Goal: Task Accomplishment & Management: Manage account settings

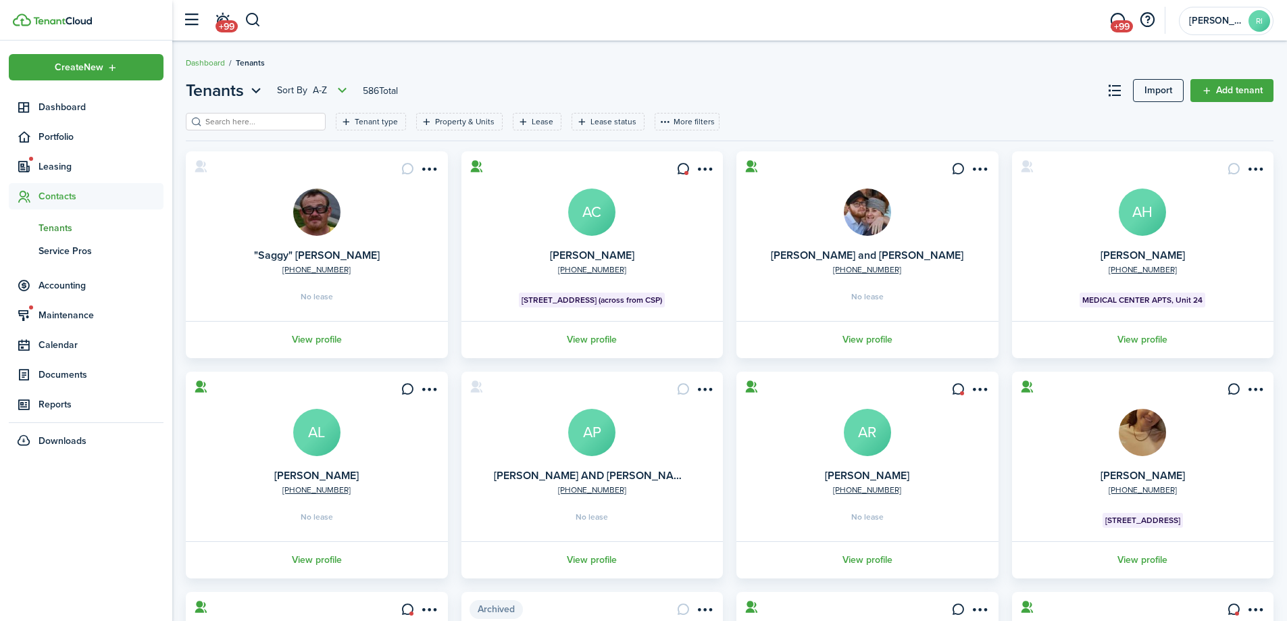
click at [50, 195] on span "Contacts" at bounding box center [101, 196] width 125 height 14
click at [56, 200] on span "Contacts" at bounding box center [101, 196] width 125 height 14
click at [59, 223] on span "Tenants" at bounding box center [101, 228] width 125 height 14
click at [266, 124] on input "search" at bounding box center [261, 122] width 119 height 13
type input "[PERSON_NAME]"
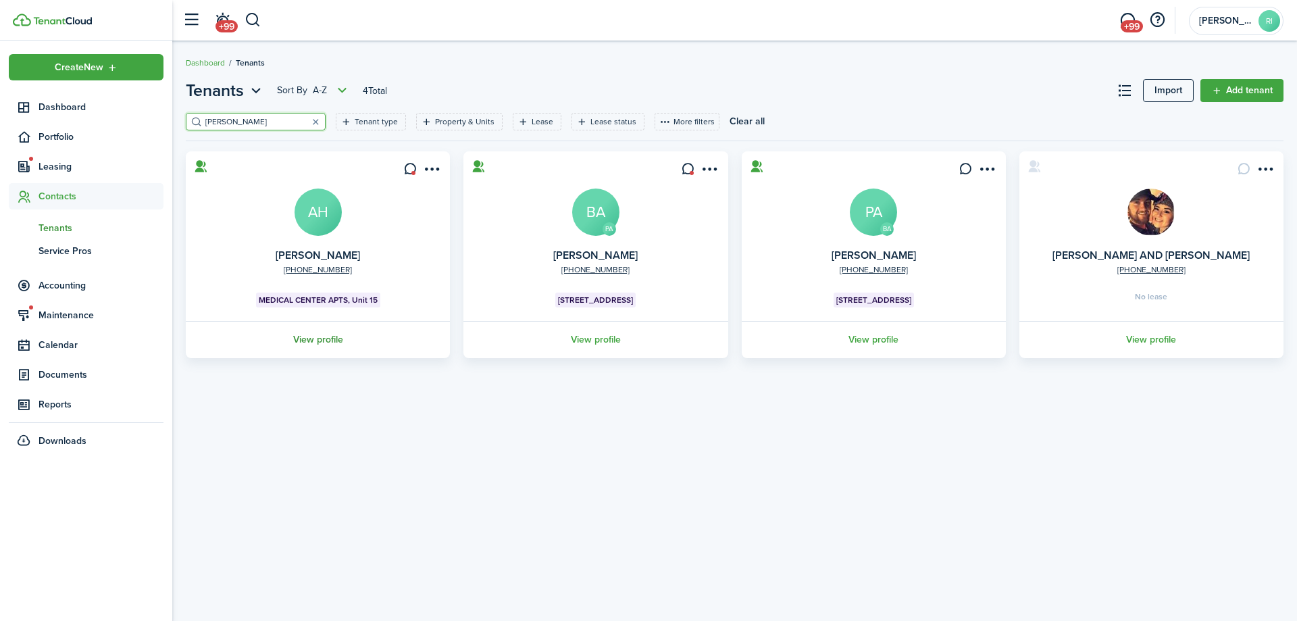
click at [338, 333] on link "View profile" at bounding box center [318, 339] width 268 height 37
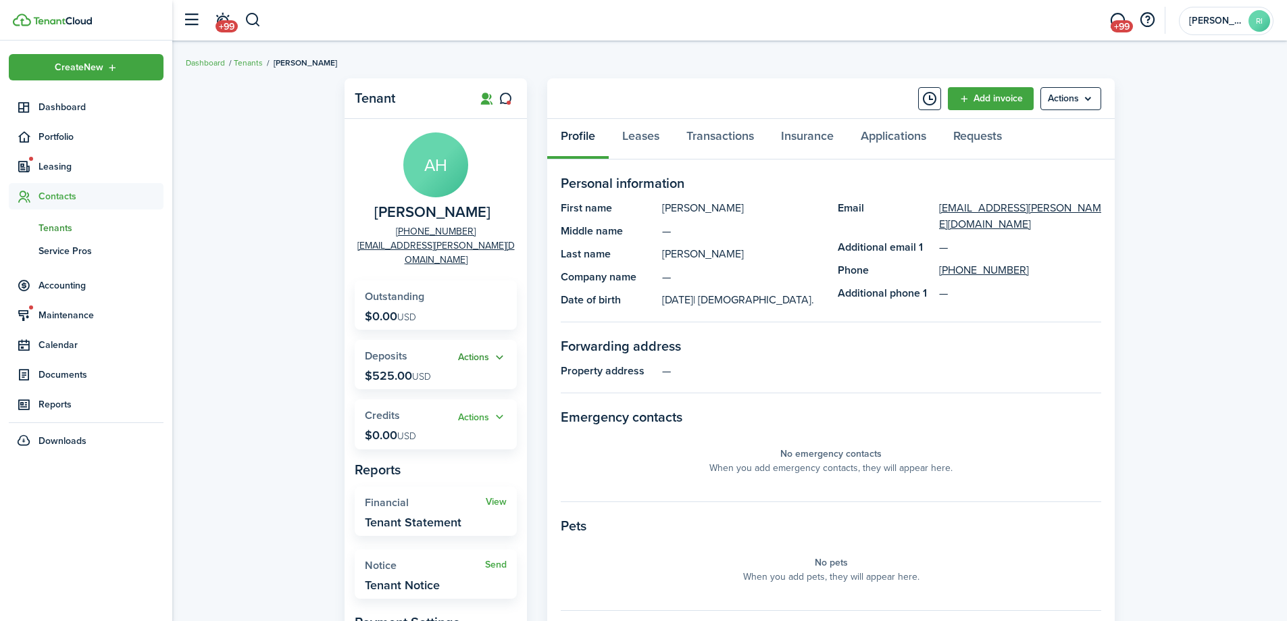
click at [478, 350] on button "Actions" at bounding box center [482, 358] width 49 height 16
click at [657, 125] on link "Leases" at bounding box center [641, 139] width 64 height 41
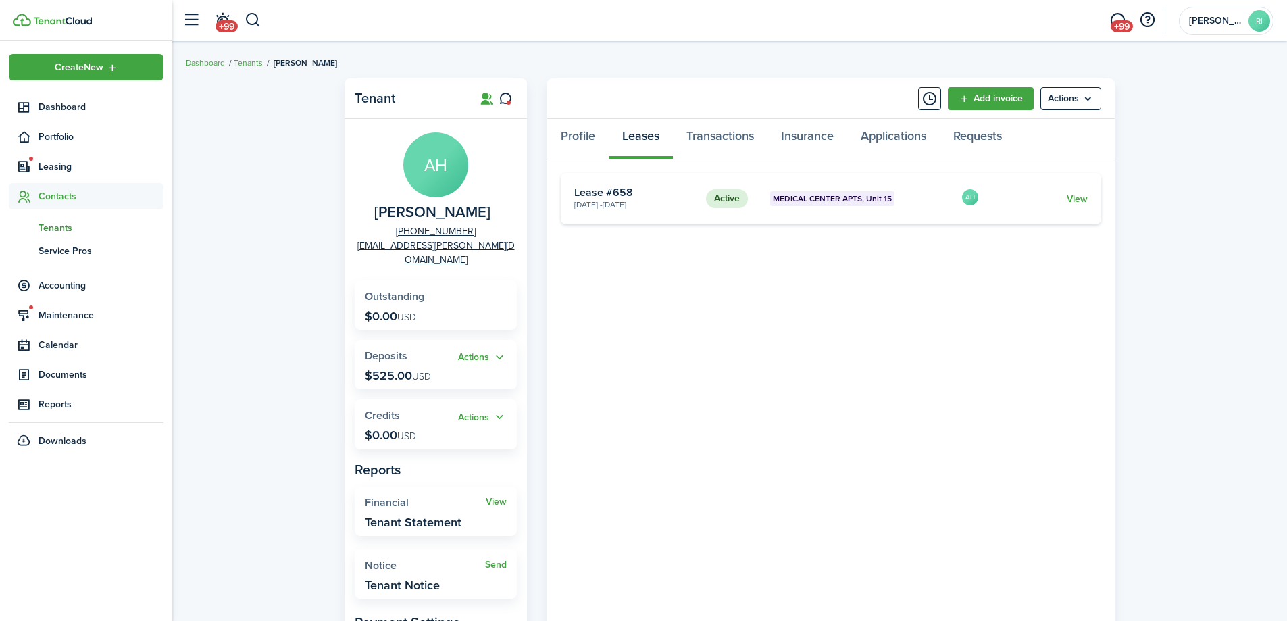
click at [1065, 199] on card-footer "View" at bounding box center [1043, 199] width 90 height 14
click at [1074, 199] on link "View" at bounding box center [1077, 199] width 21 height 14
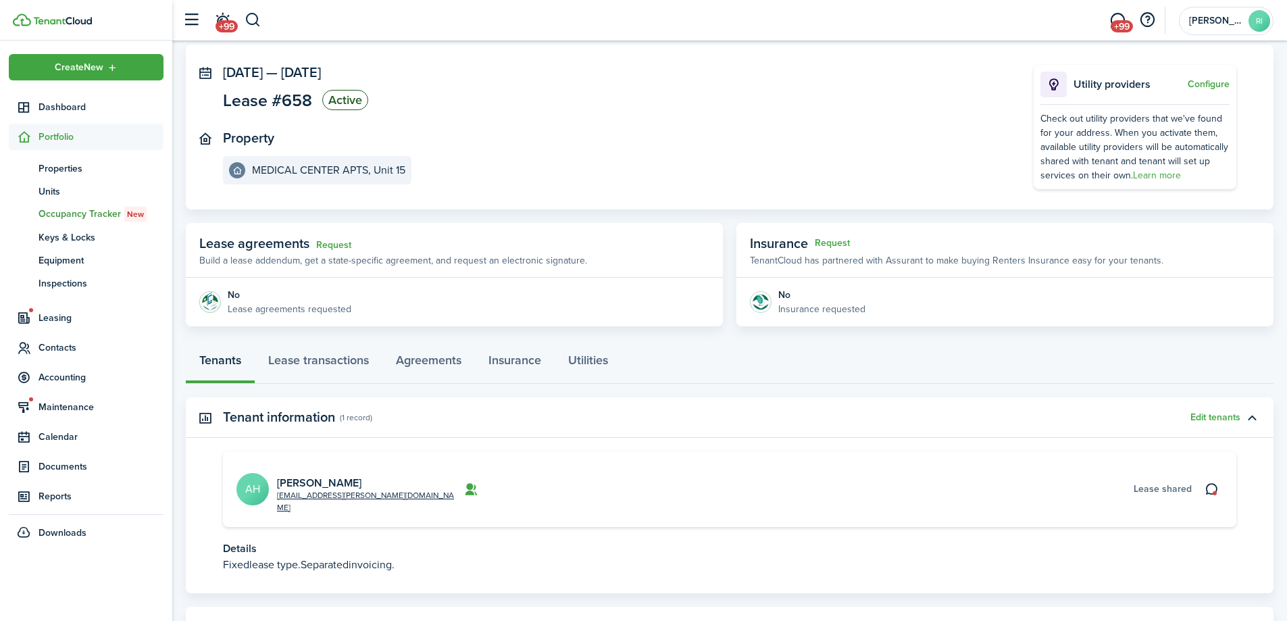
scroll to position [113, 0]
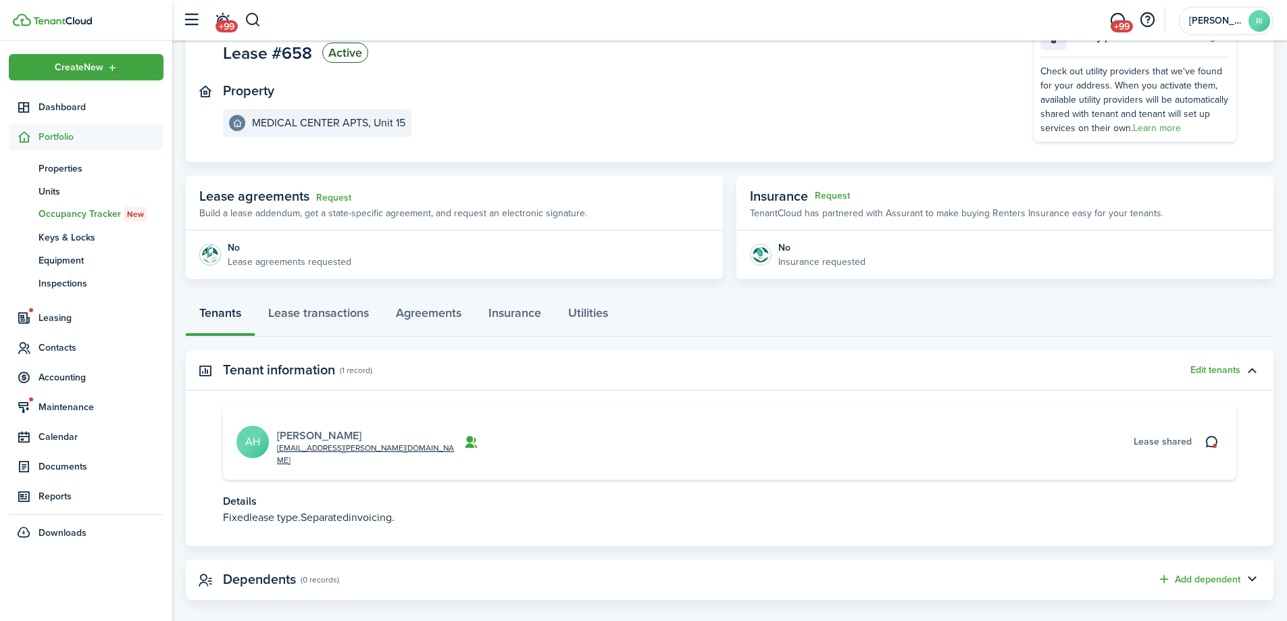
click at [332, 428] on link "[PERSON_NAME]" at bounding box center [319, 436] width 84 height 16
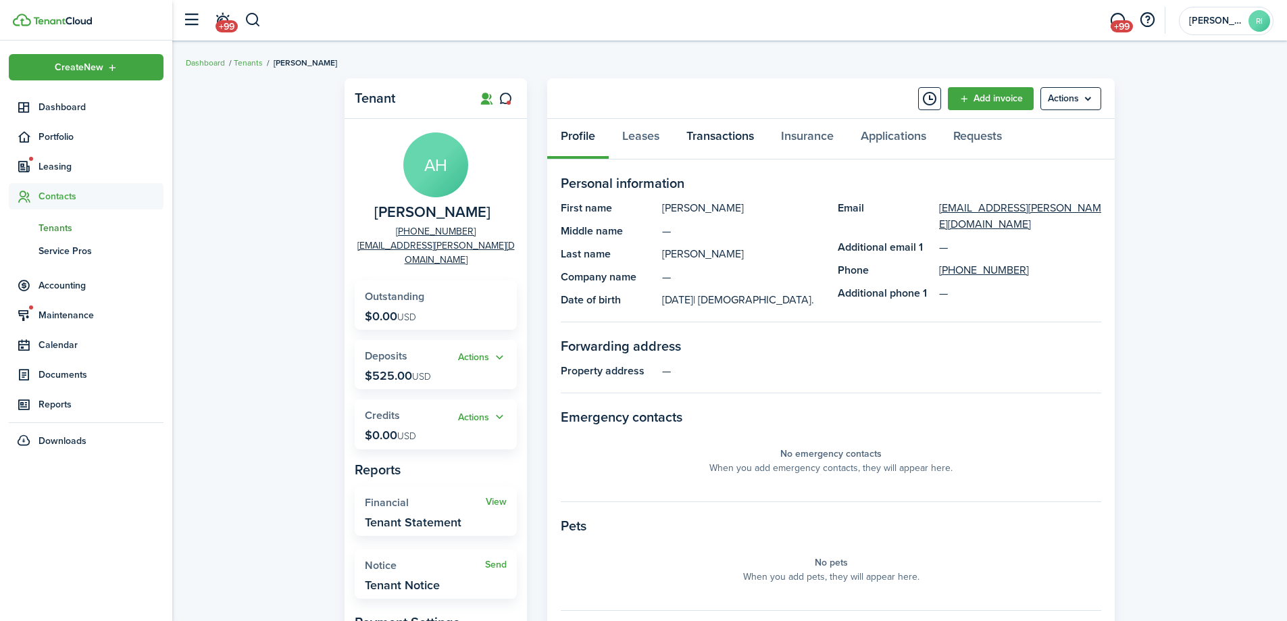
click at [725, 138] on link "Transactions" at bounding box center [720, 139] width 95 height 41
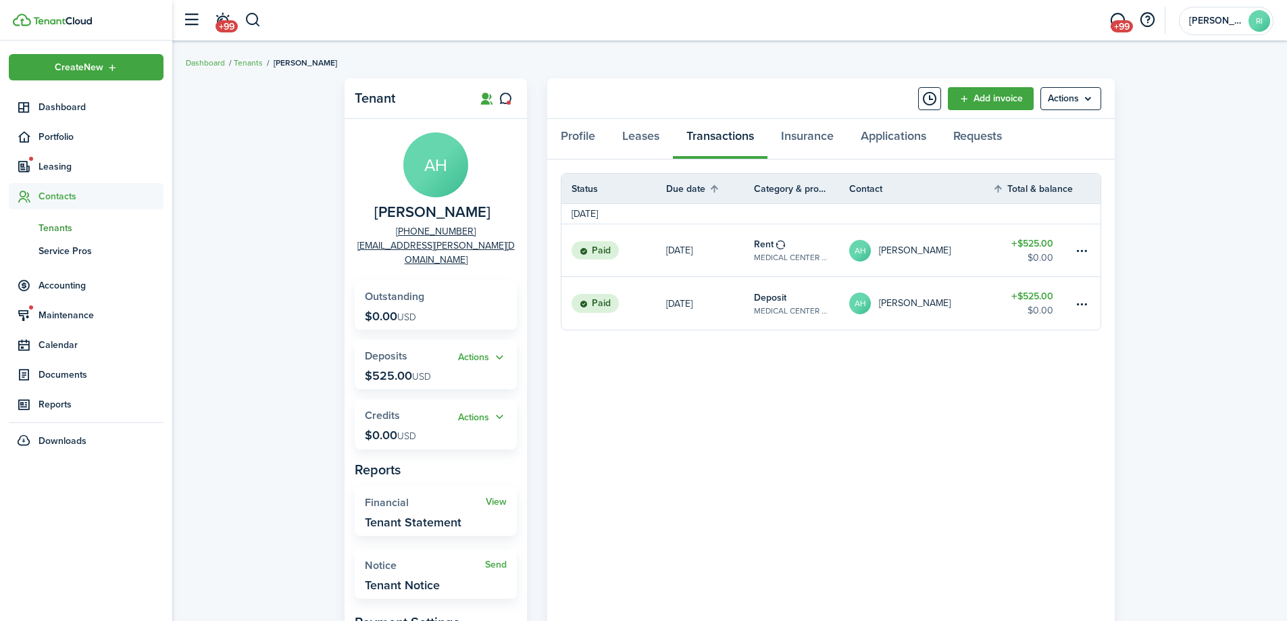
click at [940, 392] on panel-main-body "Status Due date Category & property Contact Total & balance Actions [DATE] Paid…" at bounding box center [830, 462] width 567 height 607
click at [248, 290] on div "Tenant AH [PERSON_NAME] [PHONE_NUMBER] [EMAIL_ADDRESS][PERSON_NAME][DOMAIN_NAME…" at bounding box center [729, 436] width 1115 height 729
click at [62, 139] on span "Portfolio" at bounding box center [101, 137] width 125 height 14
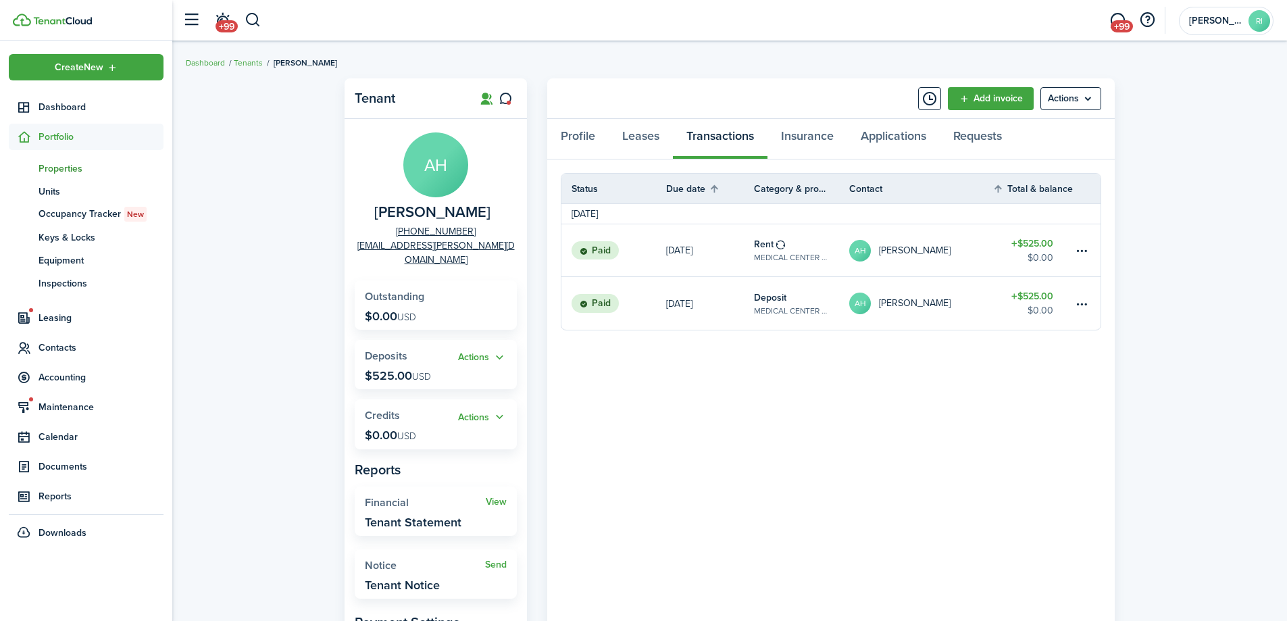
click at [59, 165] on span "Properties" at bounding box center [101, 168] width 125 height 14
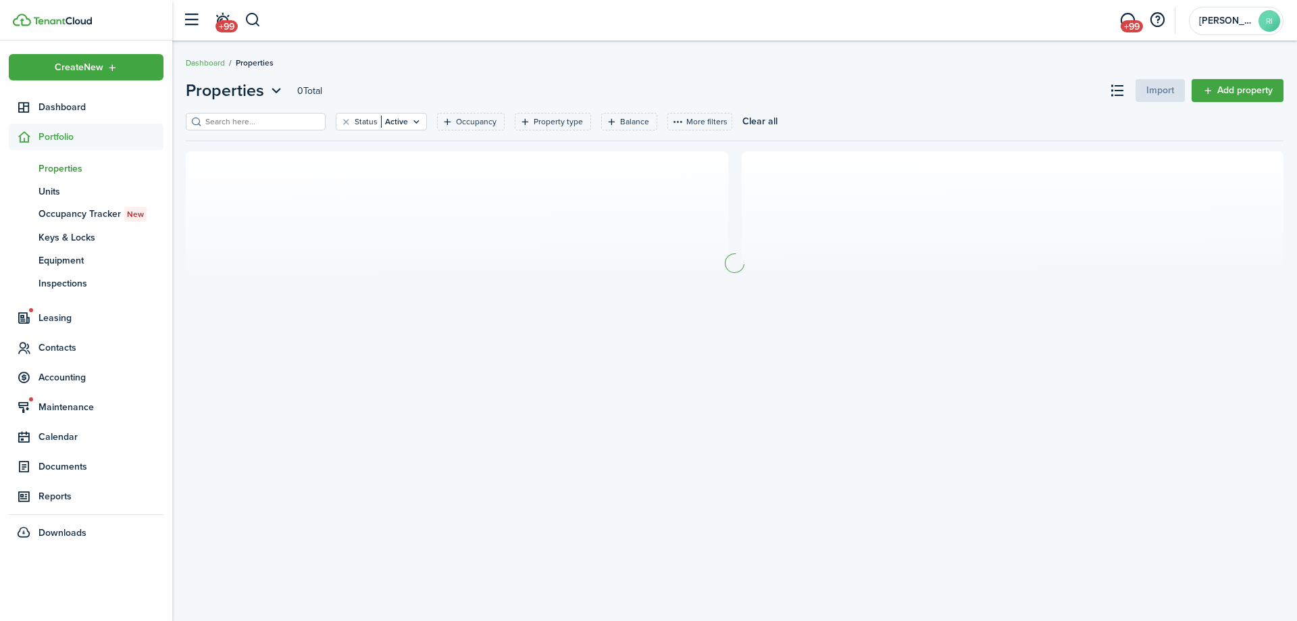
click at [228, 122] on input "search" at bounding box center [261, 122] width 119 height 13
type input "328"
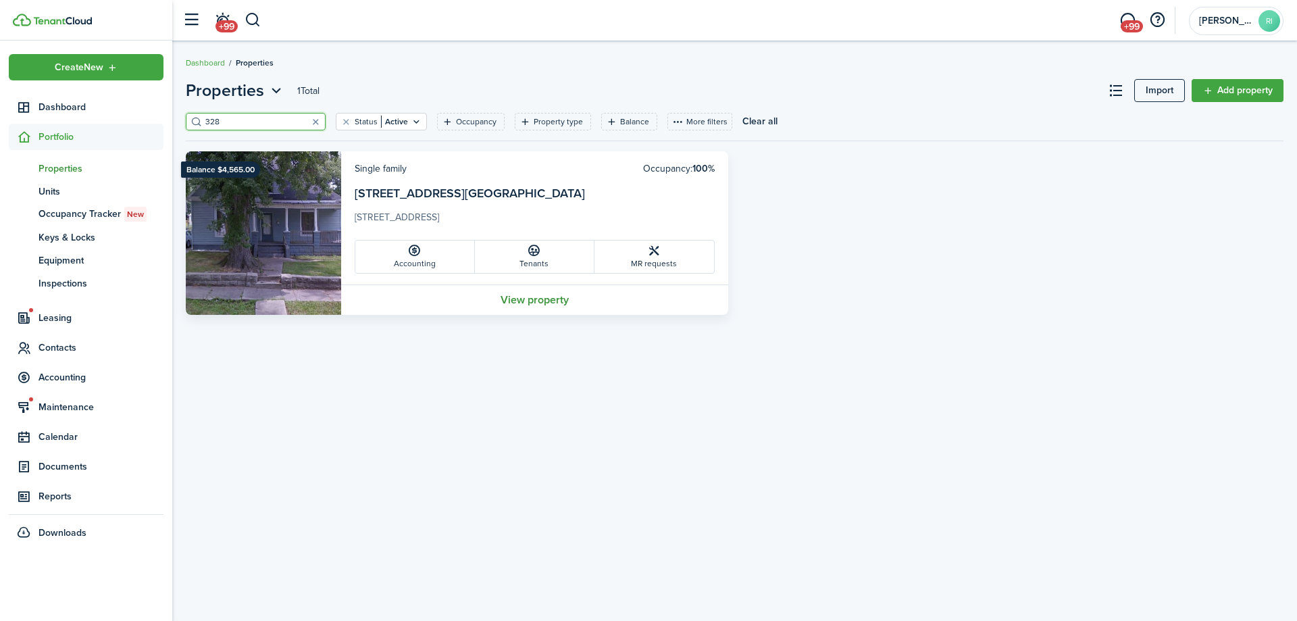
click at [536, 301] on link "View property" at bounding box center [534, 299] width 387 height 30
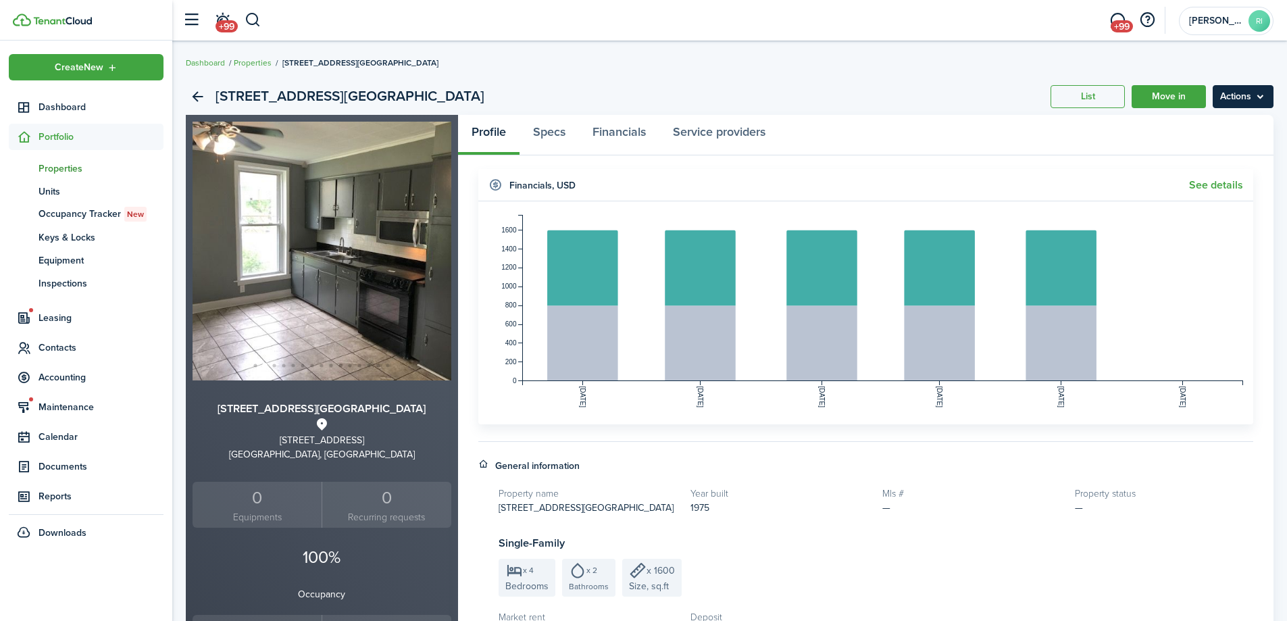
click at [1260, 97] on menu-btn "Actions" at bounding box center [1242, 96] width 61 height 23
click at [1223, 123] on link "Edit property" at bounding box center [1214, 126] width 118 height 23
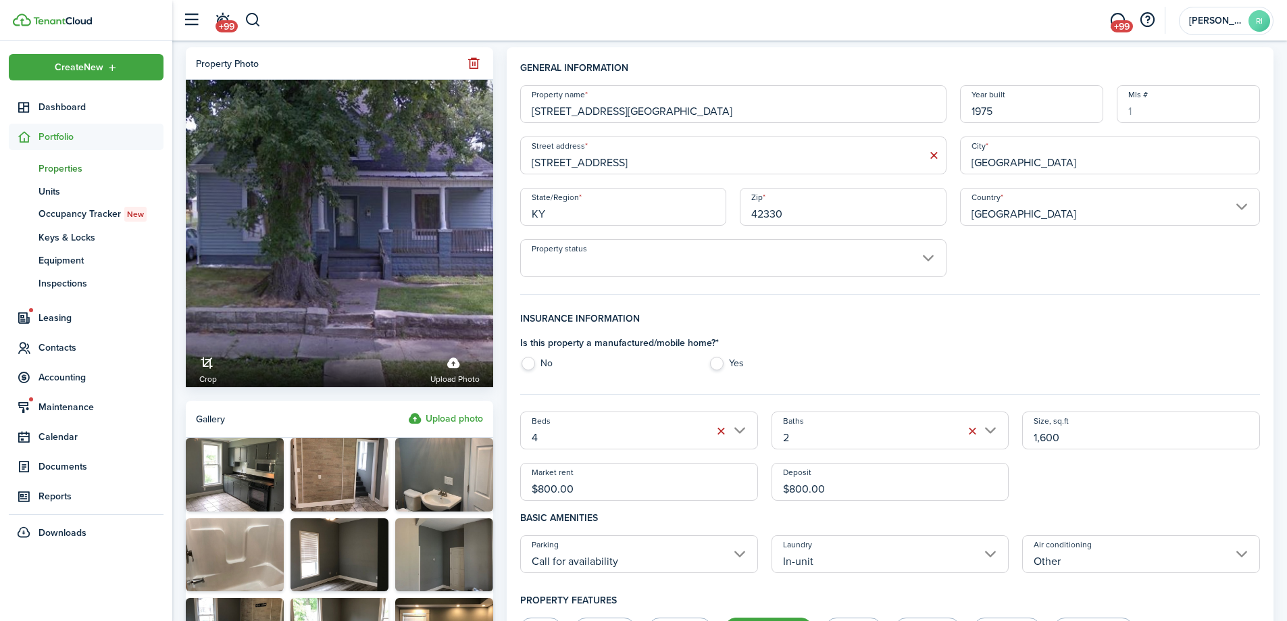
drag, startPoint x: 582, startPoint y: 485, endPoint x: 546, endPoint y: 483, distance: 35.9
click at [546, 483] on input "$800.00" at bounding box center [639, 482] width 238 height 38
type input "$850.00"
drag, startPoint x: 844, startPoint y: 486, endPoint x: 794, endPoint y: 484, distance: 50.7
click at [794, 484] on input "$800.00" at bounding box center [890, 482] width 238 height 38
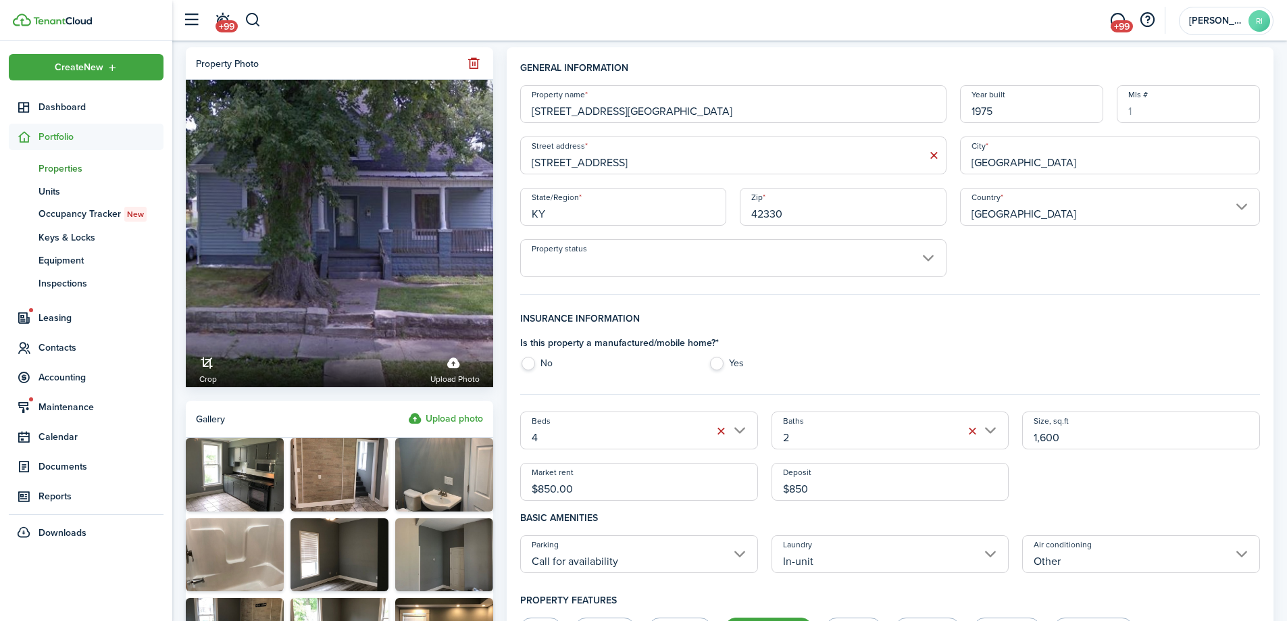
type input "$850.00"
click at [870, 384] on fieldset "Insurance information Is this property a manufactured/mobile home? * No Yes" at bounding box center [890, 352] width 740 height 83
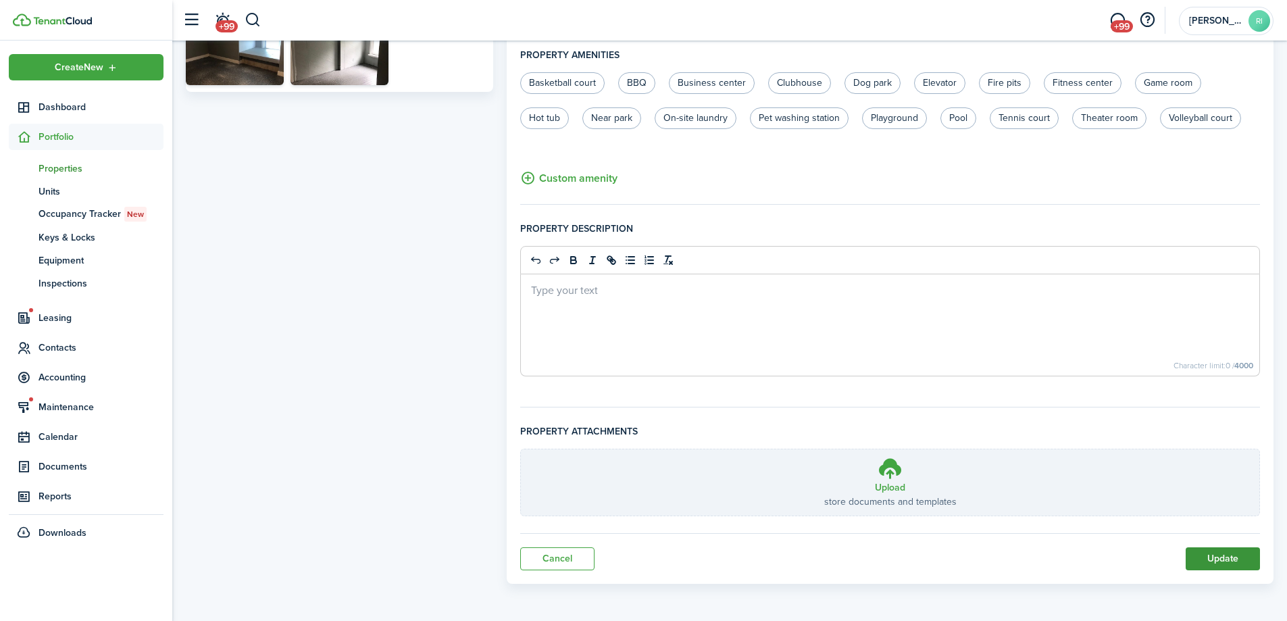
click at [1241, 557] on button "Update" at bounding box center [1222, 558] width 74 height 23
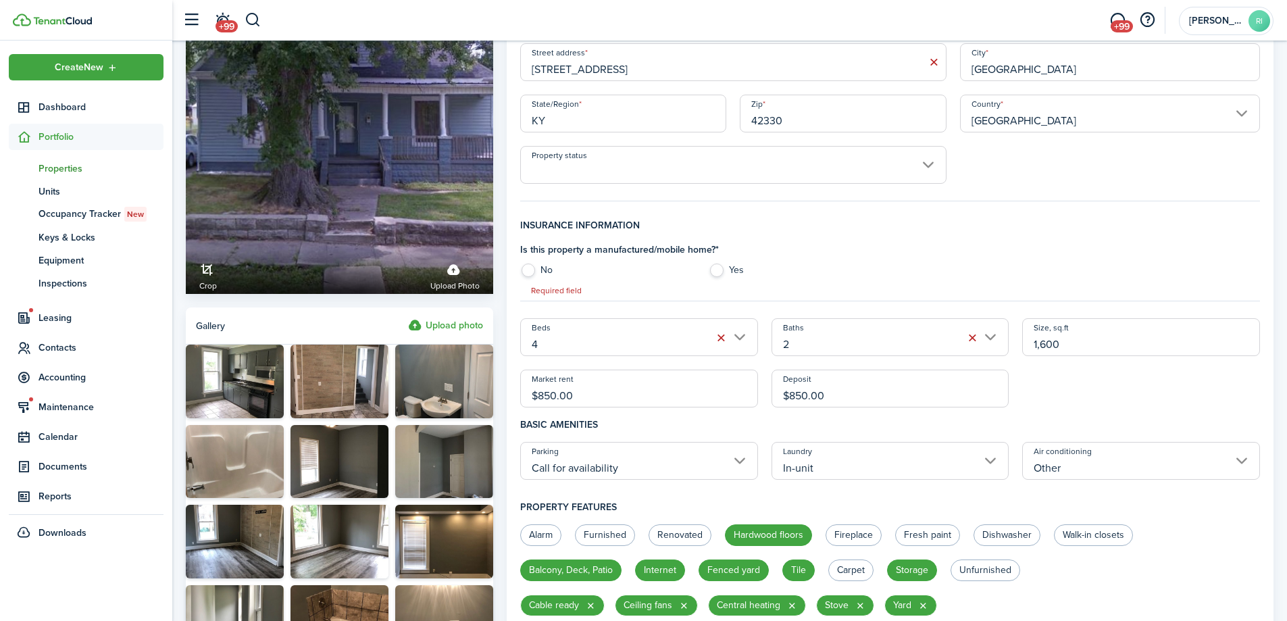
scroll to position [57, 0]
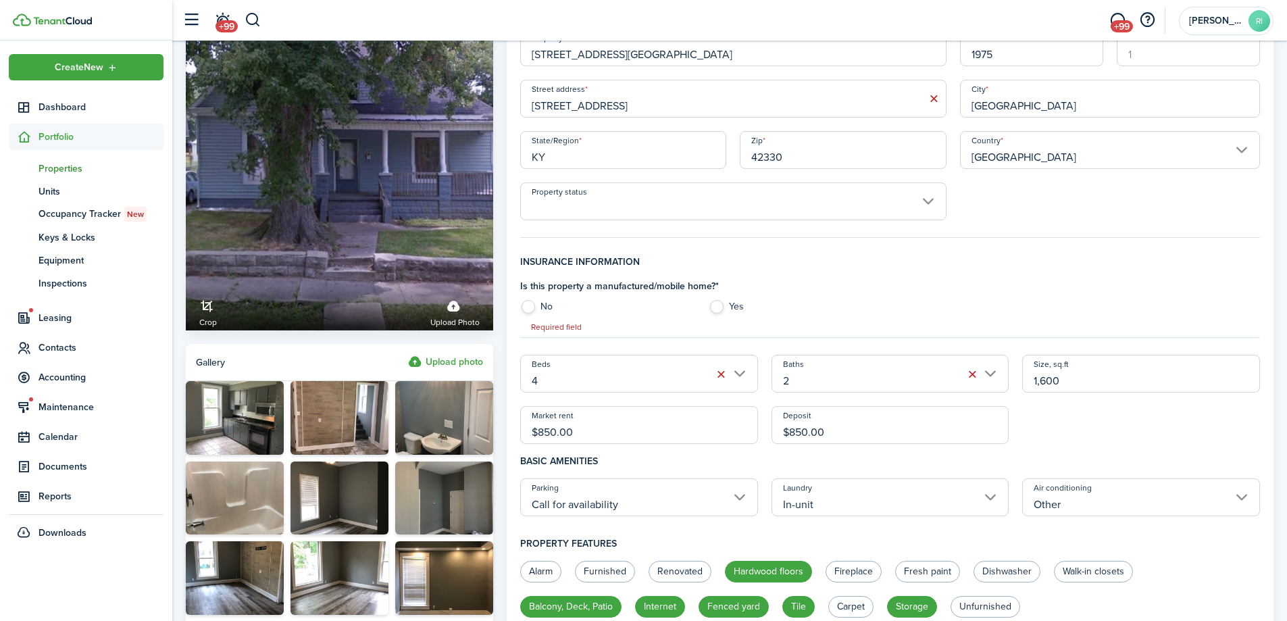
click at [535, 306] on label "No" at bounding box center [607, 310] width 175 height 20
radio input "true"
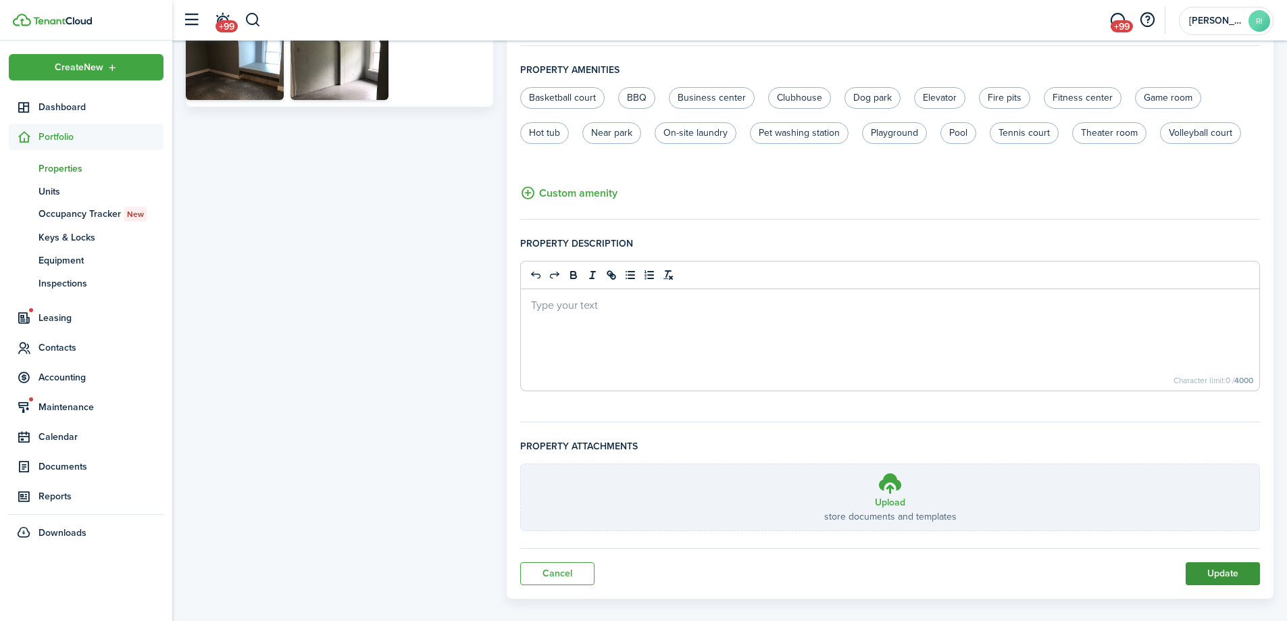
click at [1227, 576] on button "Update" at bounding box center [1222, 573] width 74 height 23
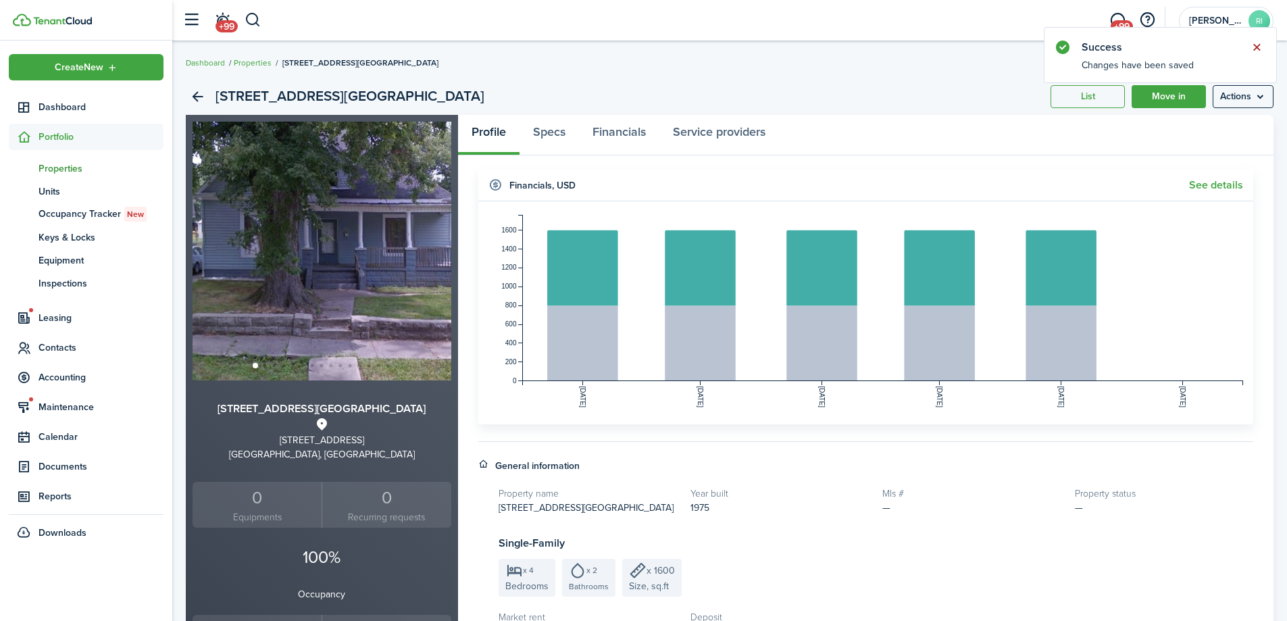
click at [1254, 49] on button "Close notify" at bounding box center [1256, 47] width 19 height 19
click at [857, 76] on div "[STREET_ADDRESS][GEOGRAPHIC_DATA] List Move in Actions [STREET_ADDRESS][GEOGRAP…" at bounding box center [729, 532] width 1115 height 920
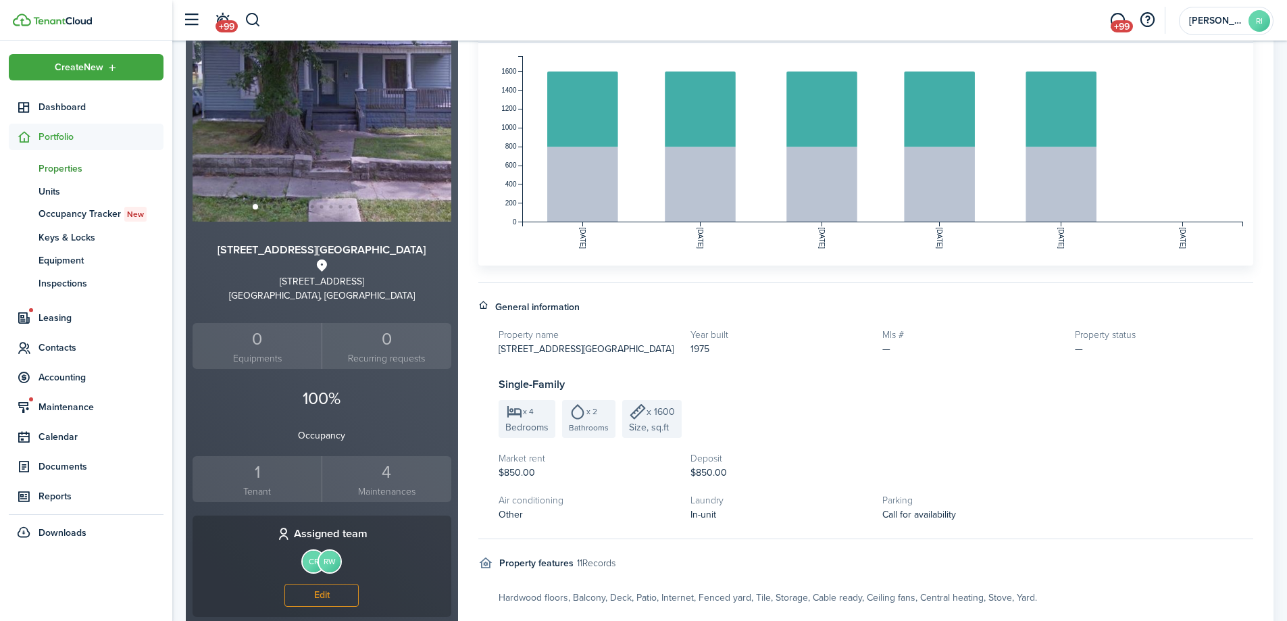
scroll to position [225, 0]
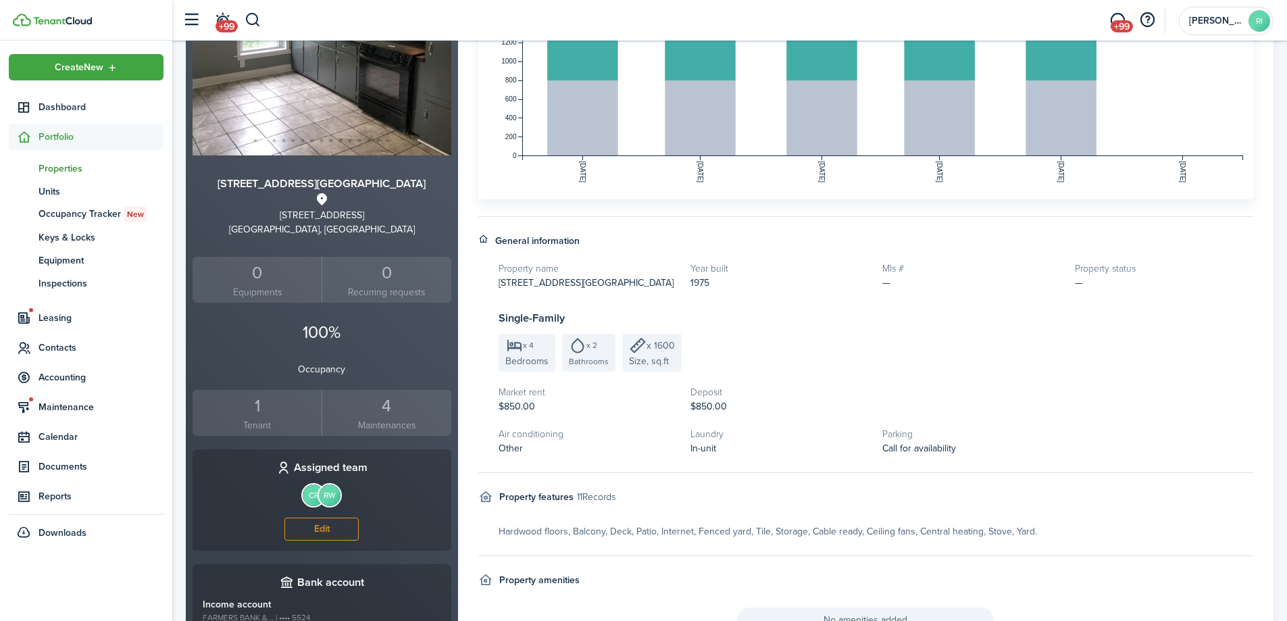
click at [754, 584] on div "Property amenities" at bounding box center [865, 590] width 775 height 34
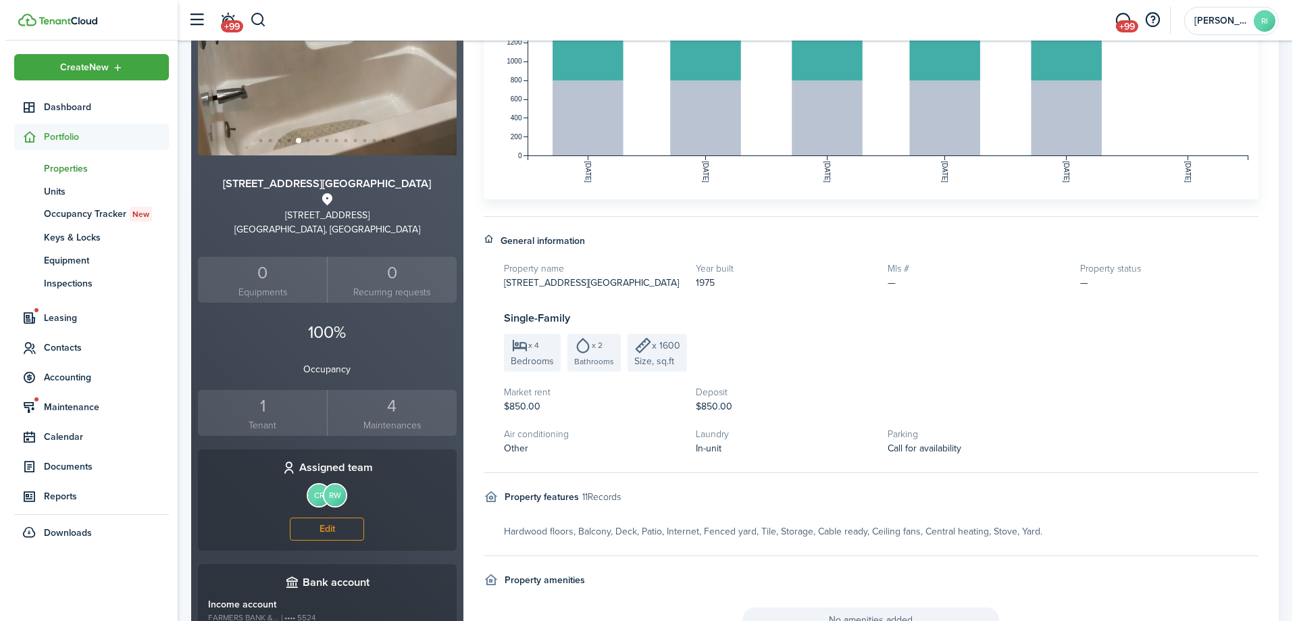
scroll to position [0, 0]
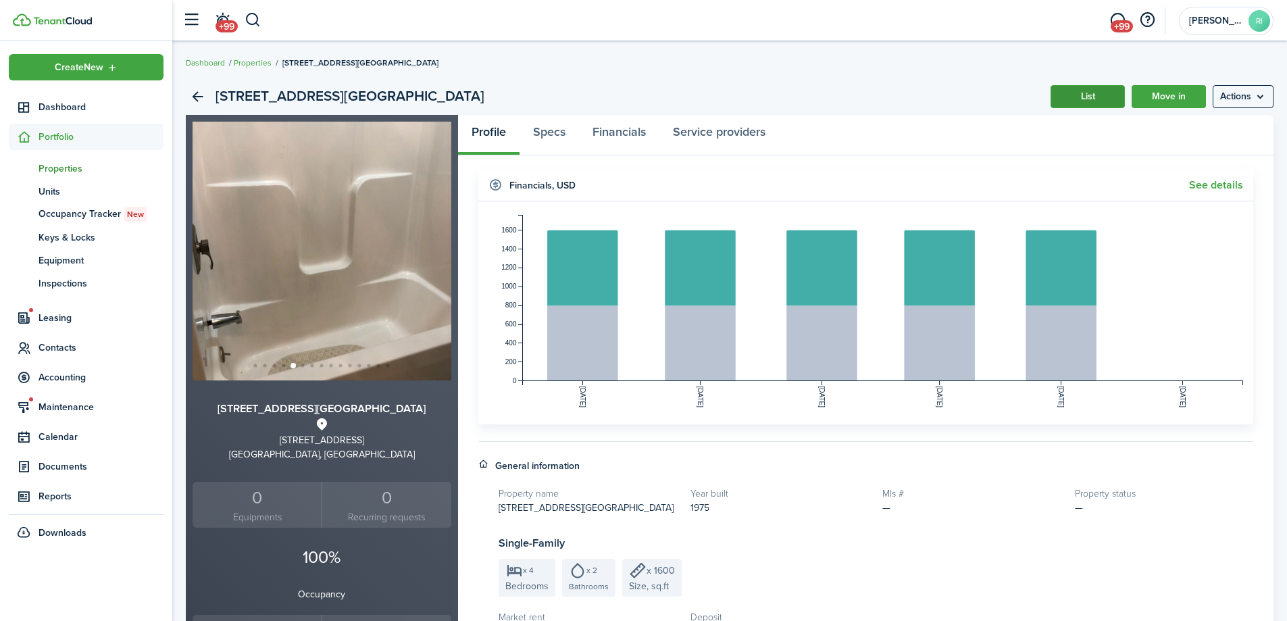
click at [1095, 88] on link "List" at bounding box center [1087, 96] width 74 height 23
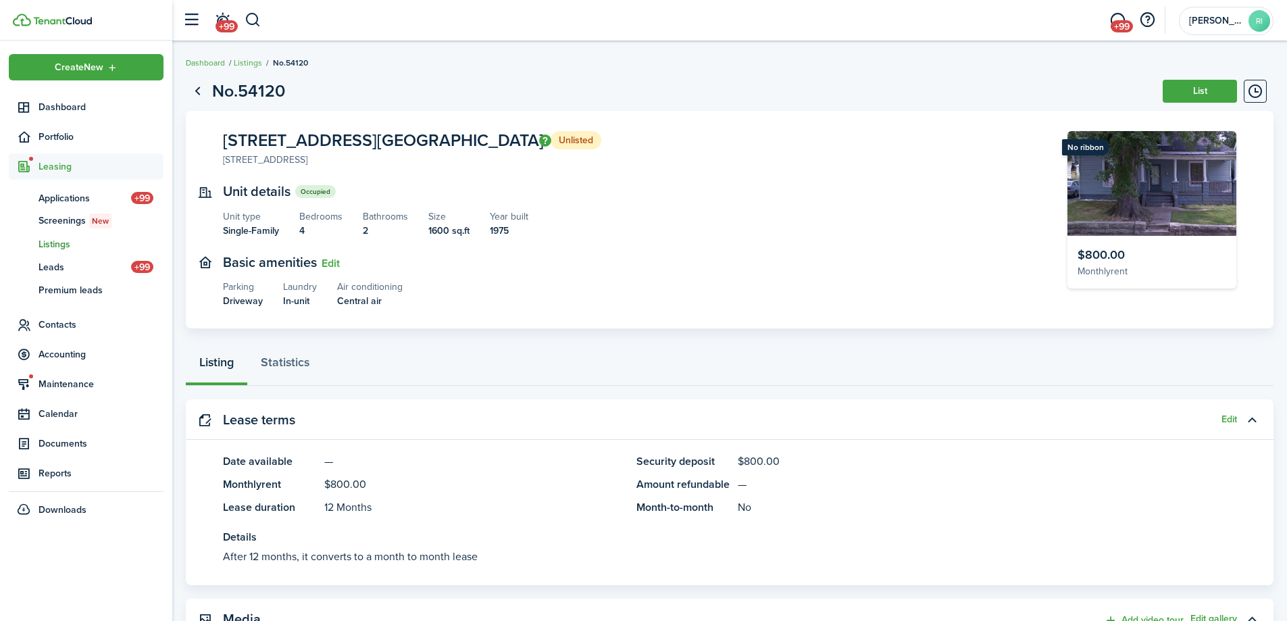
click at [1218, 415] on panel-main-header "Lease terms Edit" at bounding box center [729, 419] width 1087 height 41
click at [1225, 415] on button "Edit" at bounding box center [1229, 419] width 16 height 11
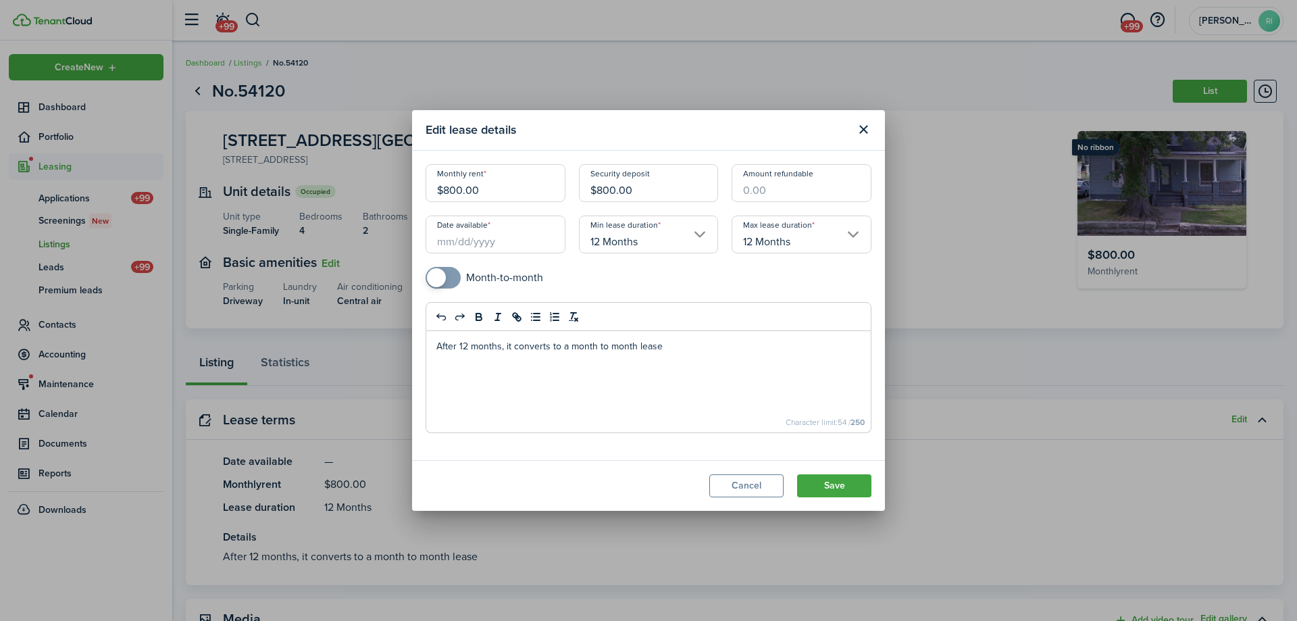
drag, startPoint x: 493, startPoint y: 192, endPoint x: 447, endPoint y: 188, distance: 46.1
click at [447, 188] on input "$800.00" at bounding box center [496, 183] width 140 height 38
type input "$850.00"
drag, startPoint x: 639, startPoint y: 193, endPoint x: 603, endPoint y: 190, distance: 35.9
click at [603, 190] on input "$800.00" at bounding box center [649, 183] width 140 height 38
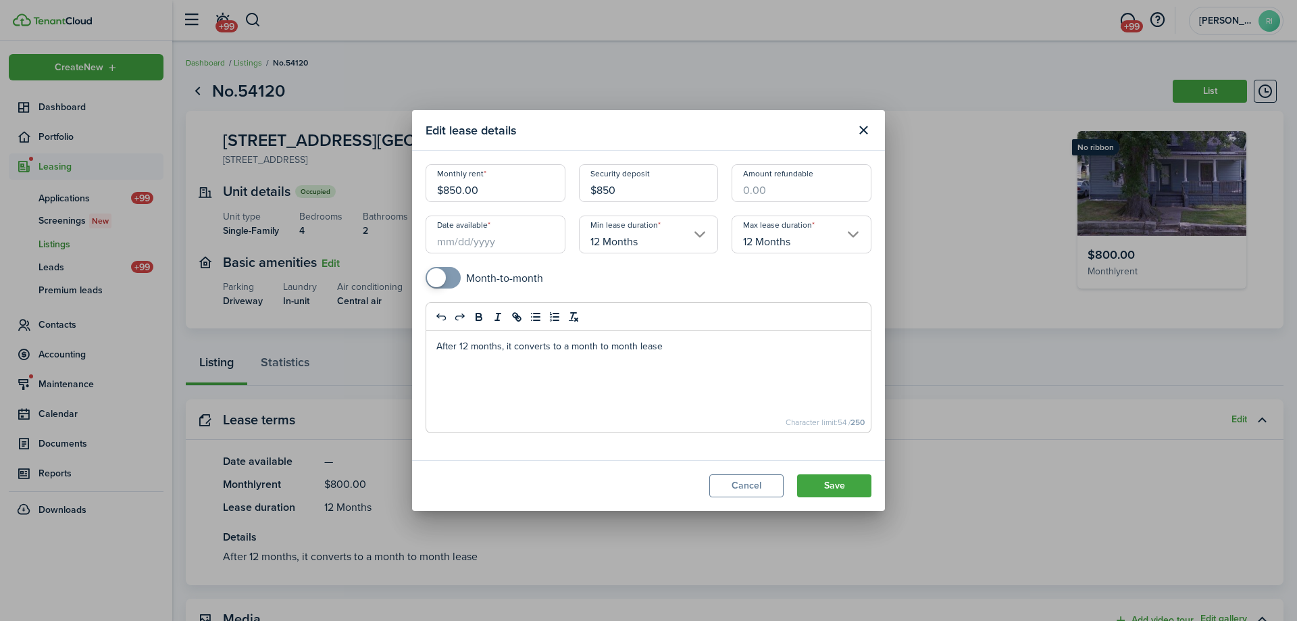
type input "$850.00"
click at [671, 280] on mobiscroll-switch "Month-to-month" at bounding box center [649, 278] width 446 height 22
click at [519, 238] on input "Date available" at bounding box center [496, 234] width 140 height 38
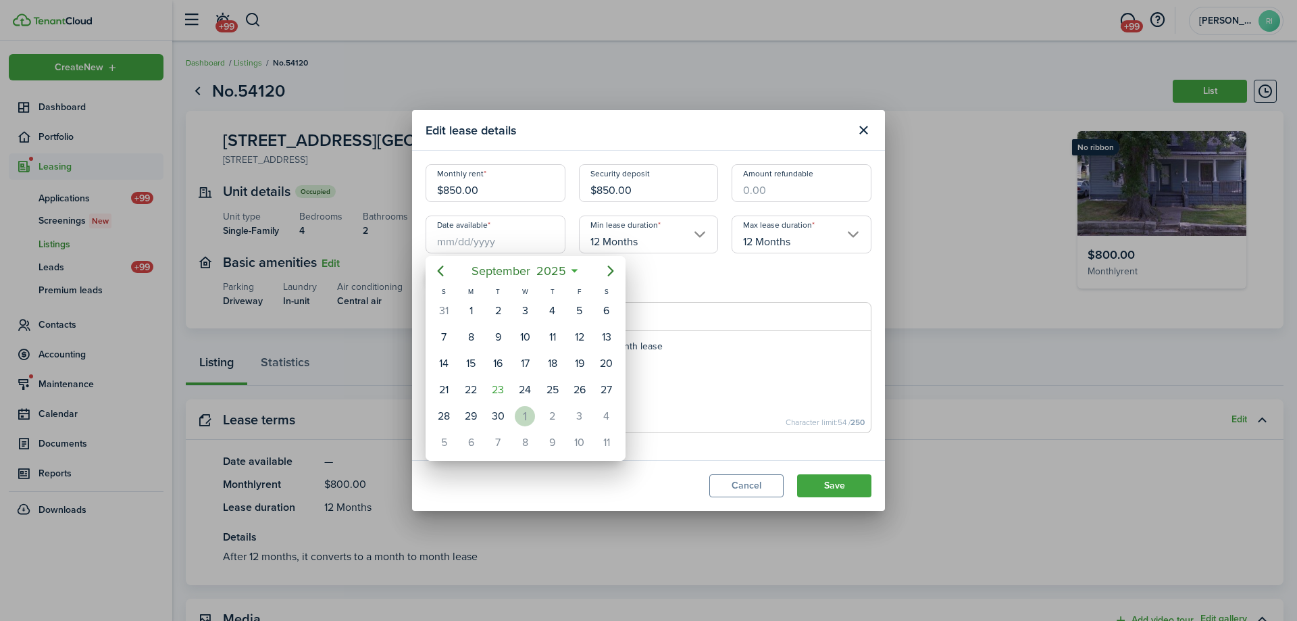
click at [524, 409] on div "1" at bounding box center [525, 416] width 20 height 20
type input "[DATE]"
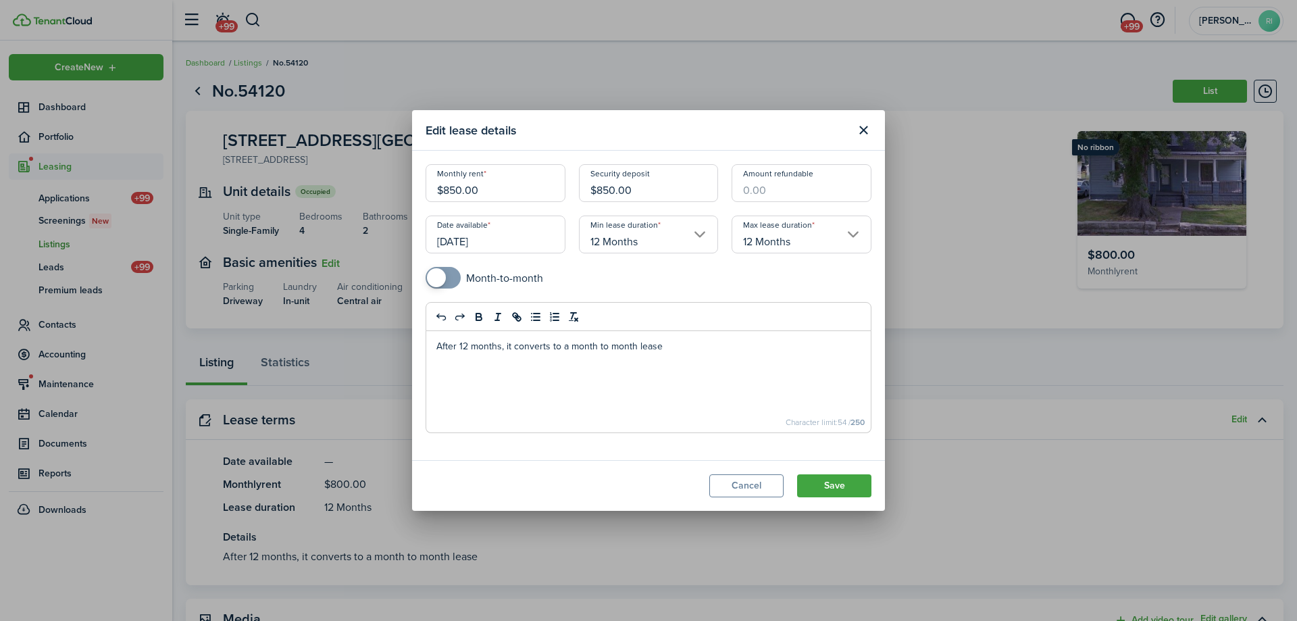
click at [722, 260] on div "Min lease duration 12 Months" at bounding box center [648, 240] width 153 height 51
click at [823, 491] on button "Save" at bounding box center [834, 485] width 74 height 23
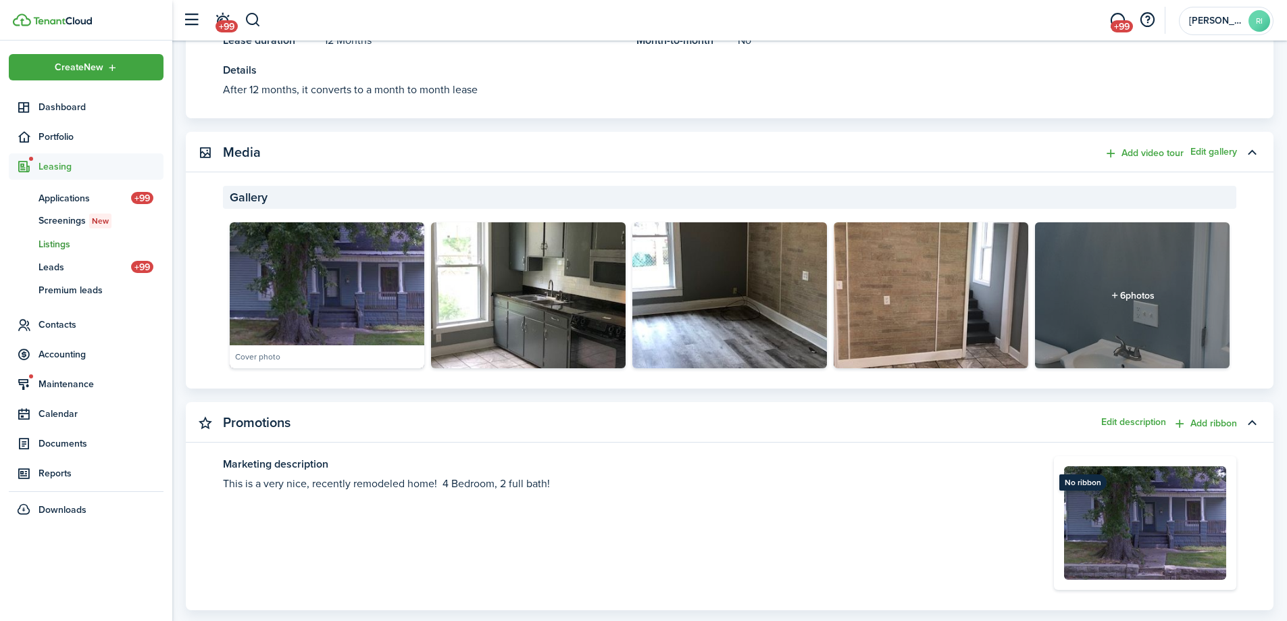
scroll to position [453, 0]
